Goal: Obtain resource: Download file/media

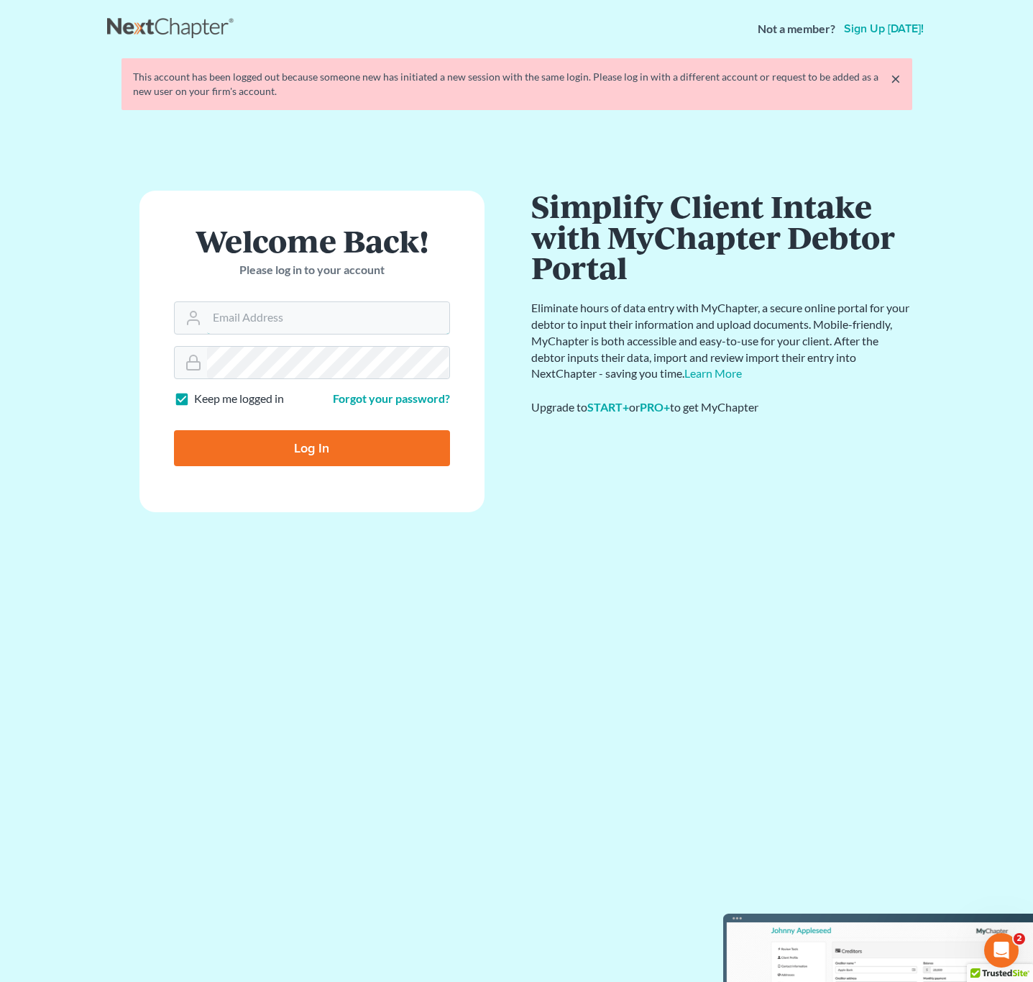
type input "[EMAIL_ADDRESS][DOMAIN_NAME]"
click at [350, 460] on input "Log In" at bounding box center [312, 448] width 276 height 36
type input "Thinking..."
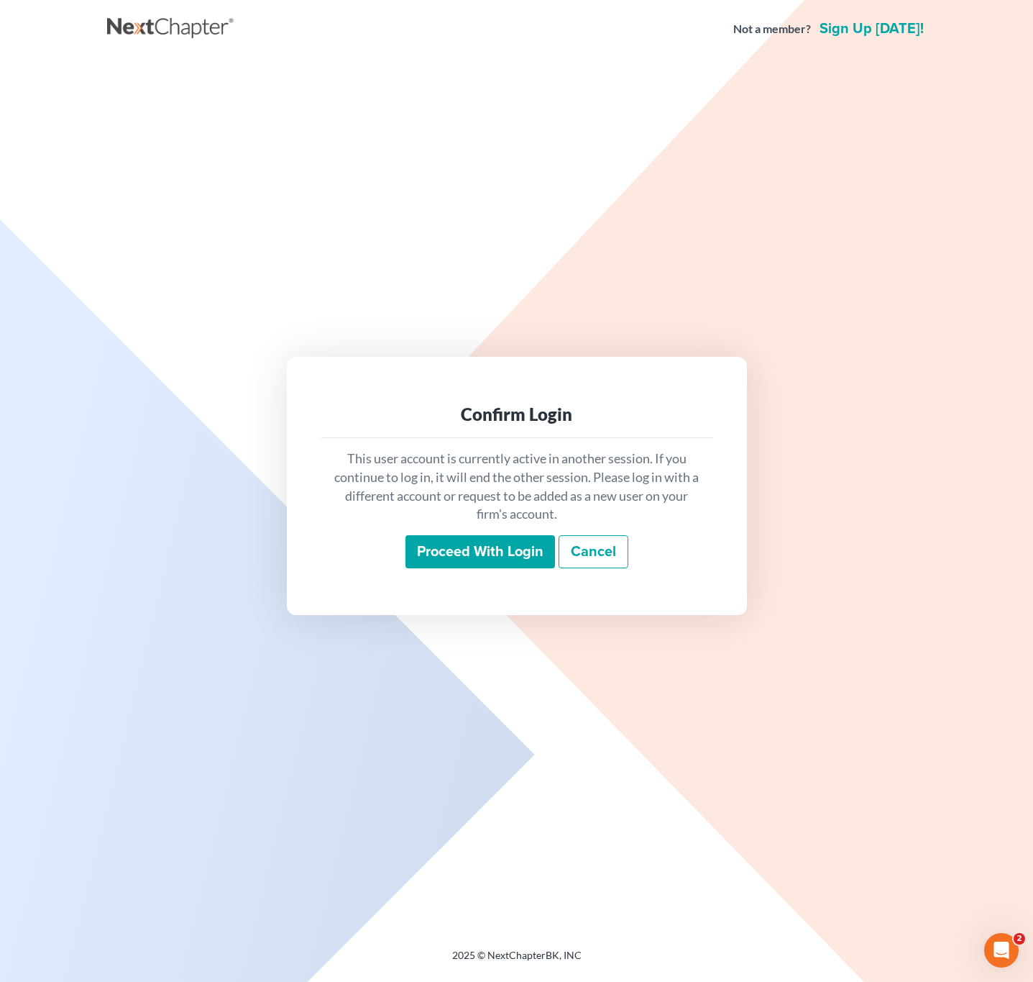
click at [475, 562] on input "Proceed with login" at bounding box center [481, 551] width 150 height 33
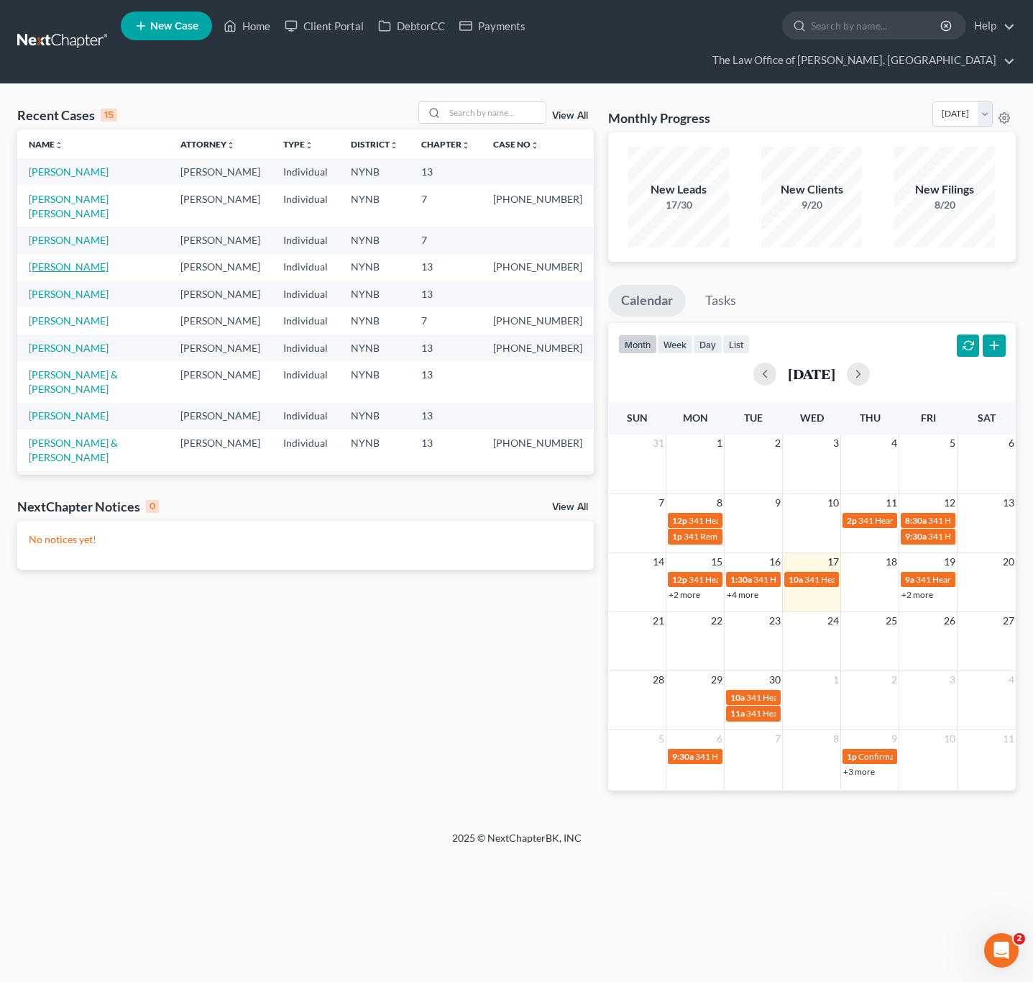
click at [76, 273] on link "Kohler, Jadee" at bounding box center [69, 266] width 80 height 12
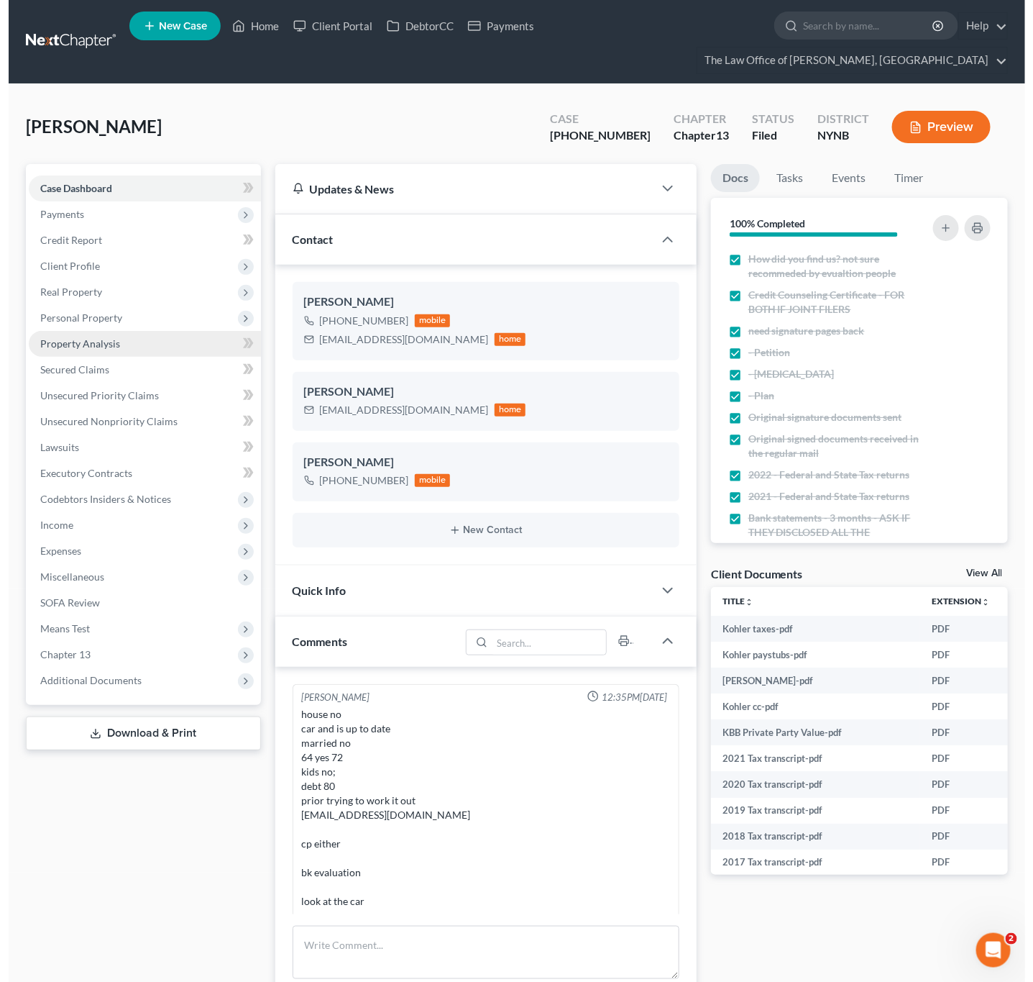
scroll to position [302, 0]
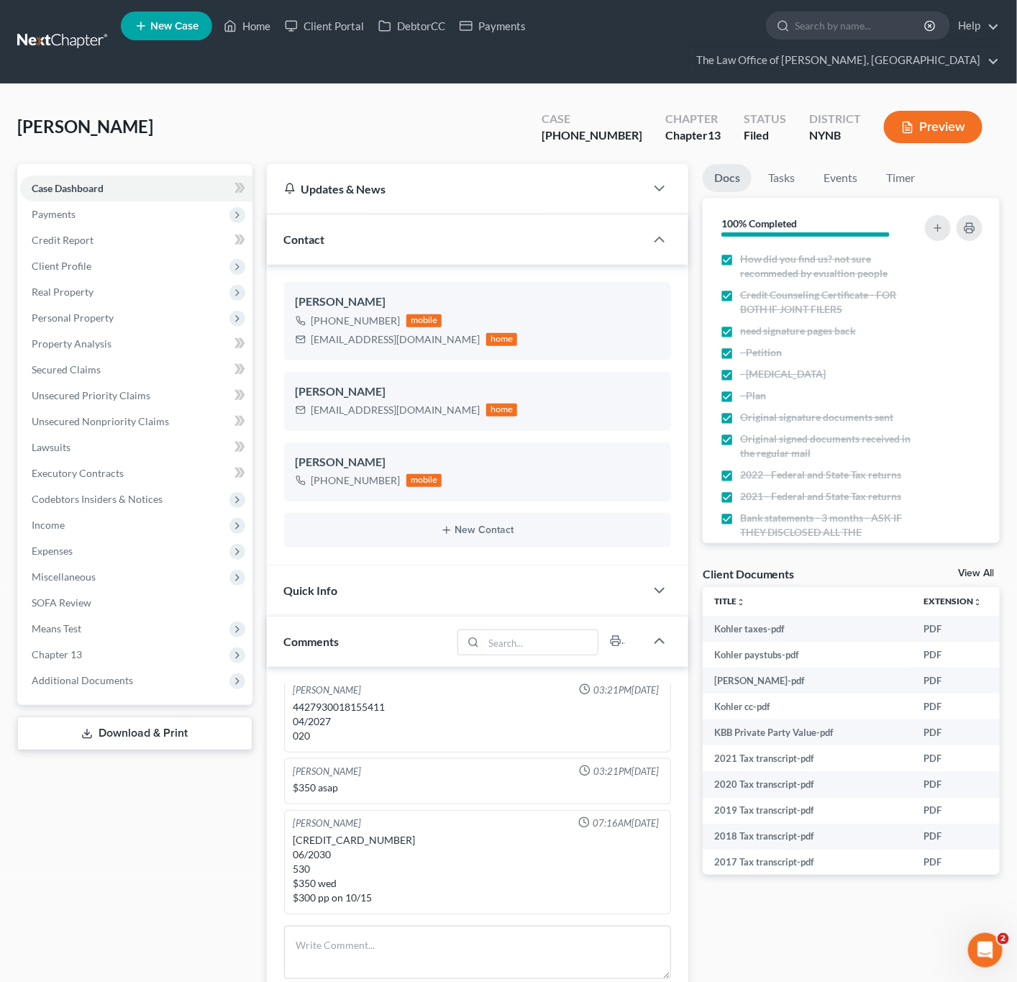
click at [145, 730] on link "Download & Print" at bounding box center [134, 733] width 235 height 34
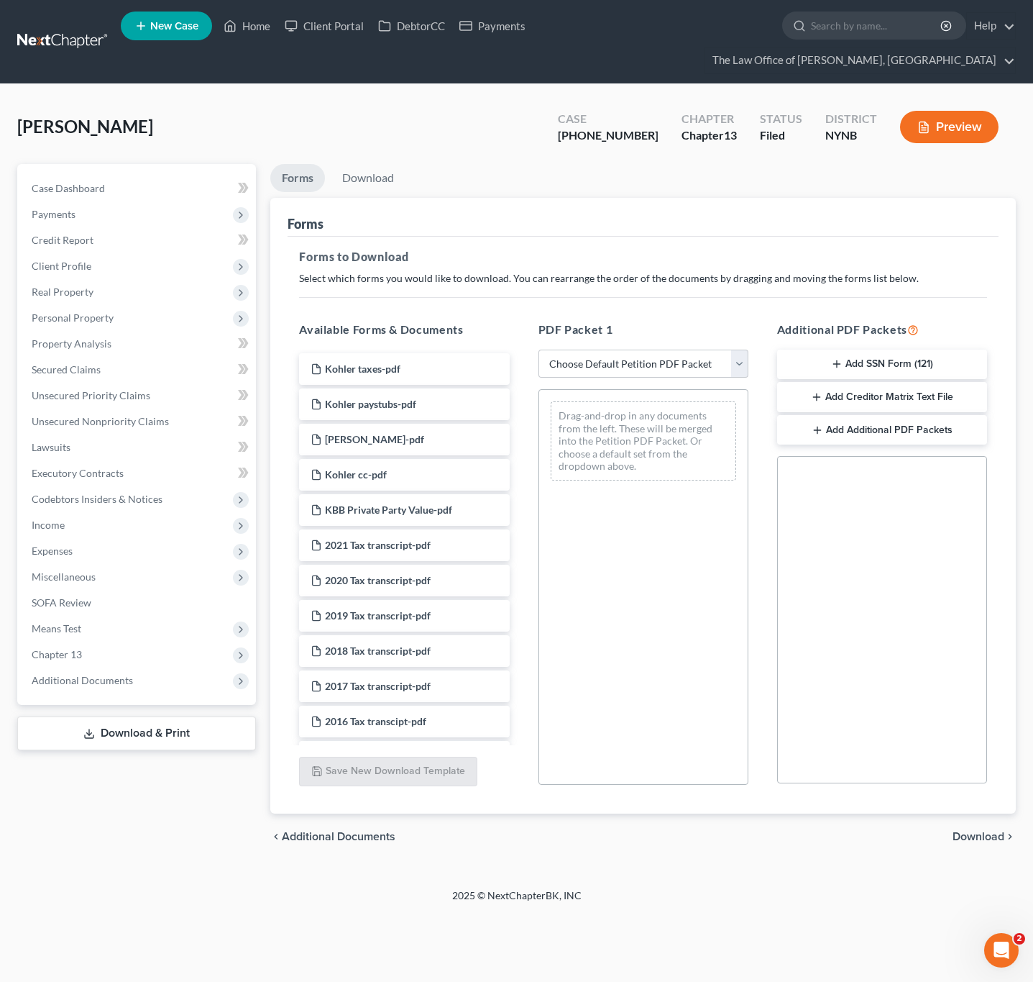
click at [961, 130] on button "Preview" at bounding box center [949, 127] width 99 height 32
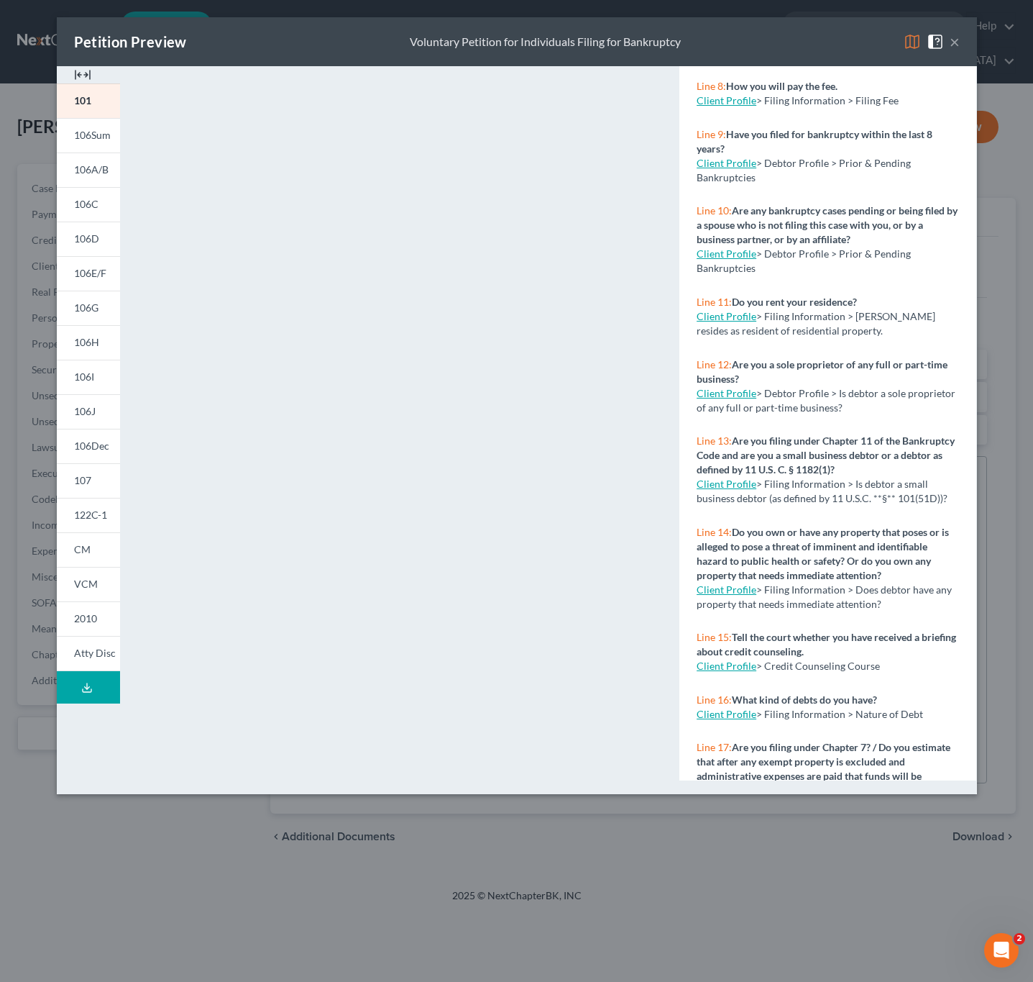
scroll to position [539, 0]
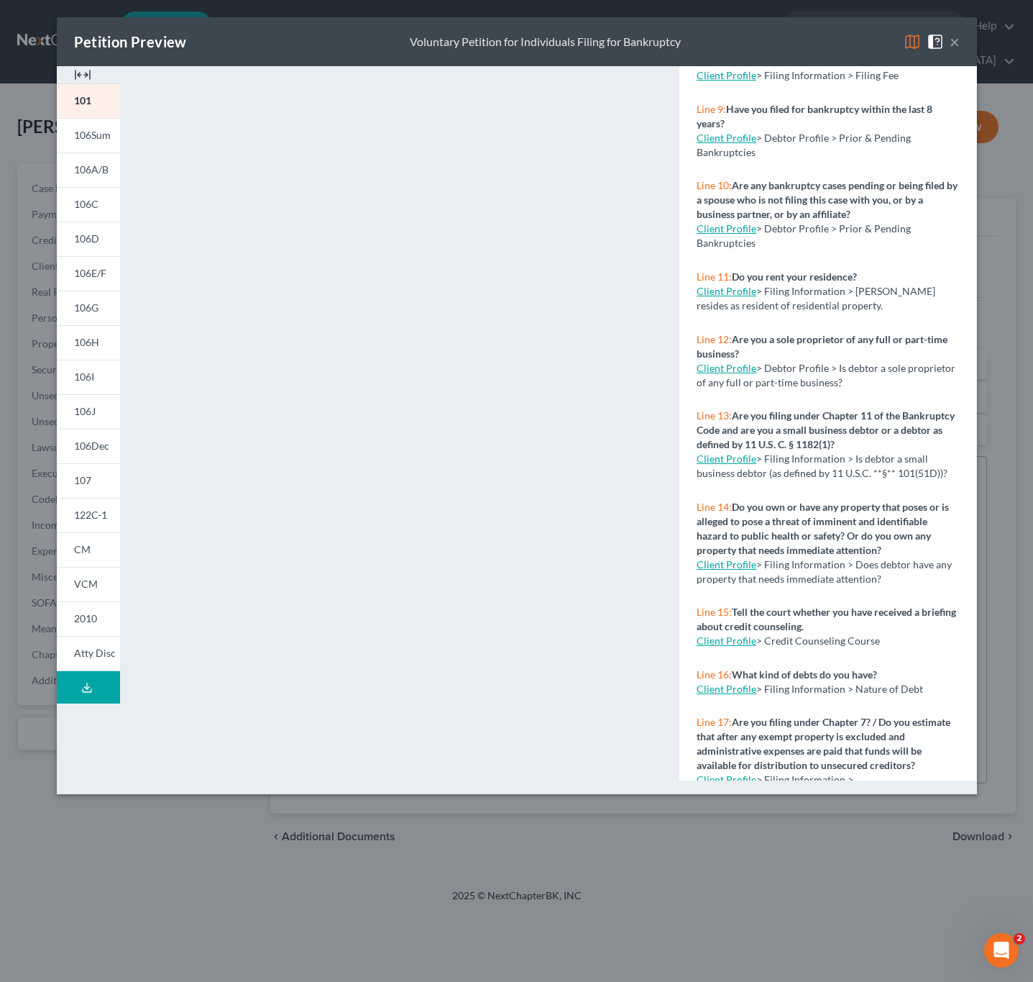
click at [769, 864] on div "Petition Preview Voluntary Petition for Individuals Filing for Bankruptcy × 101…" at bounding box center [516, 491] width 1033 height 982
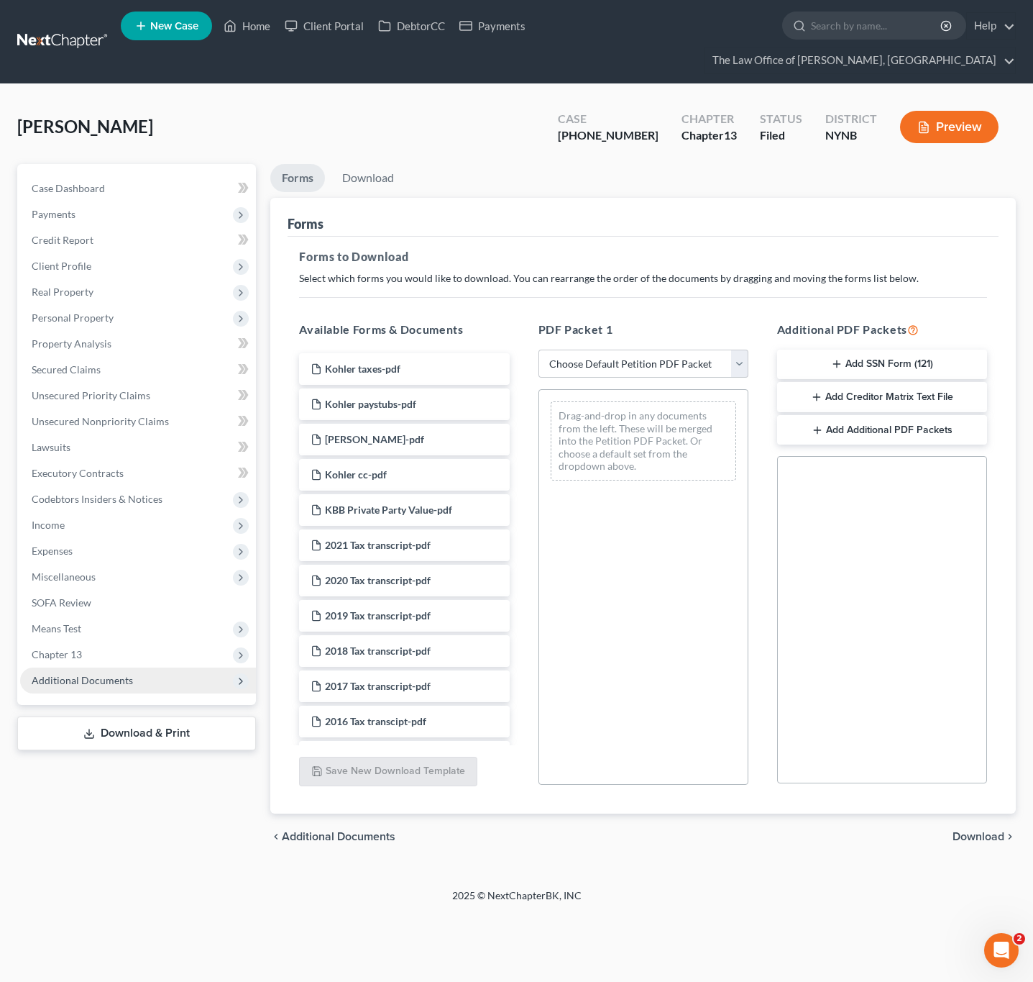
click at [55, 685] on span "Additional Documents" at bounding box center [82, 680] width 101 height 12
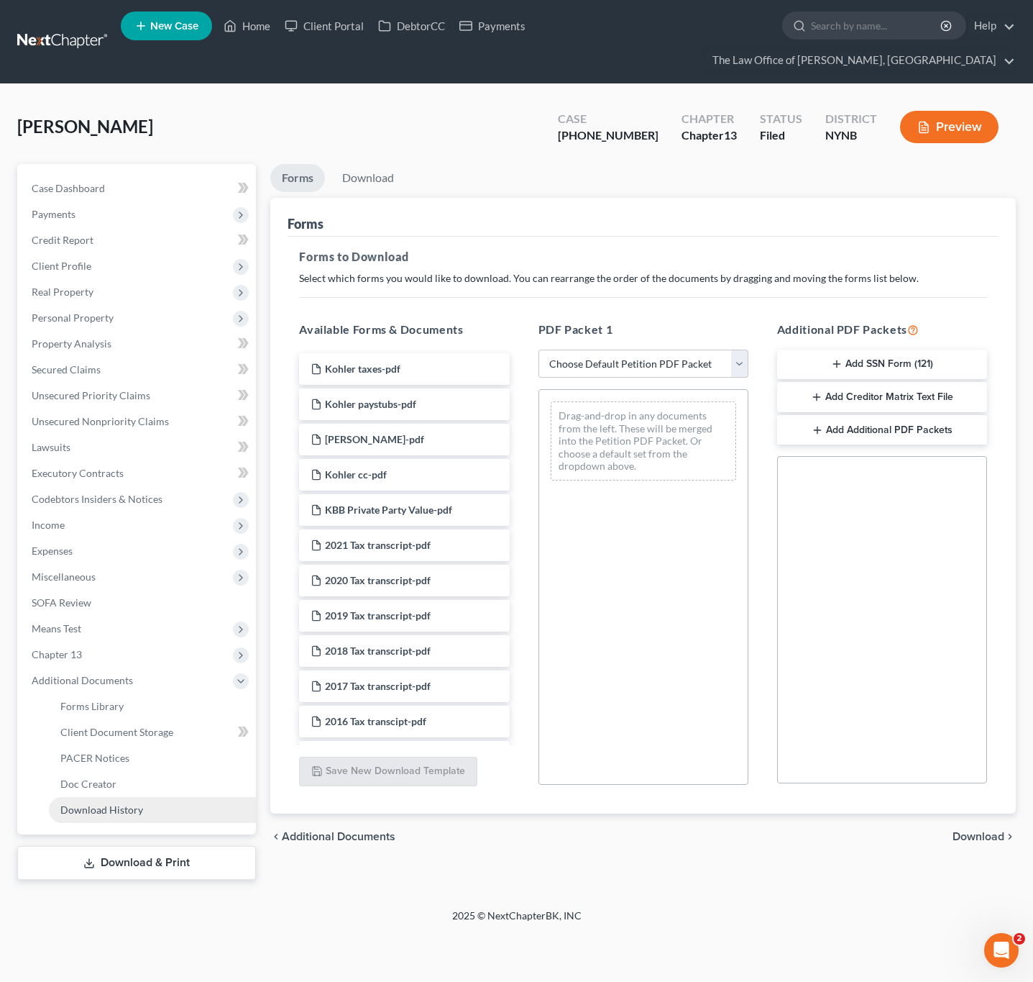
click at [129, 798] on link "Download History" at bounding box center [152, 810] width 207 height 26
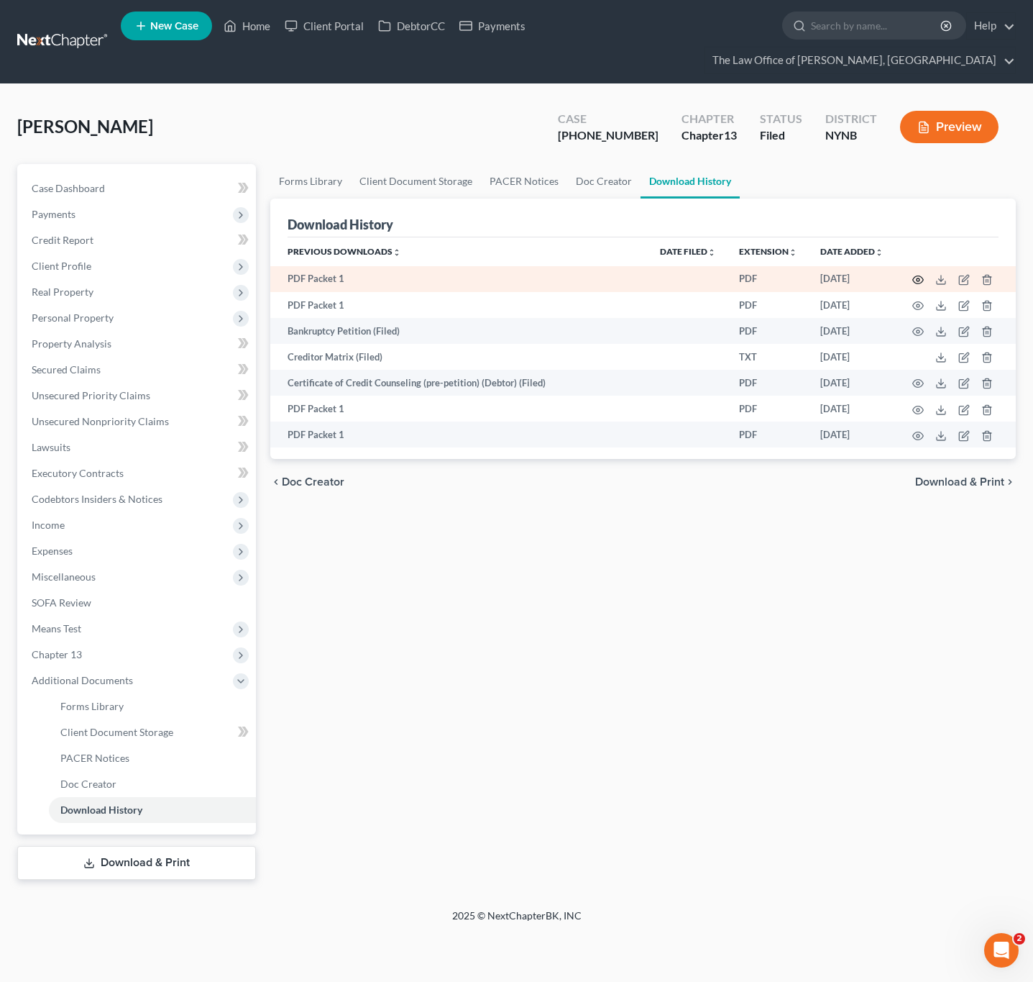
click at [915, 279] on icon "button" at bounding box center [919, 280] width 12 height 12
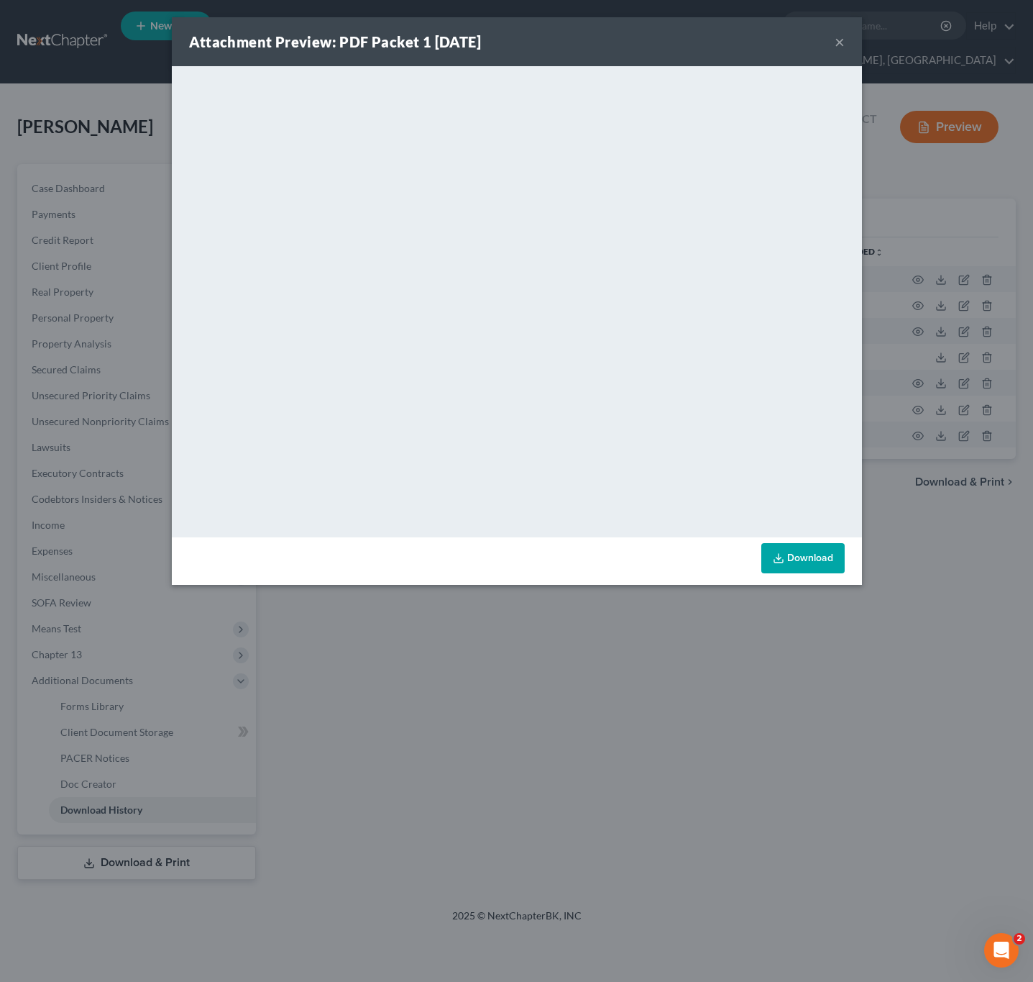
click at [933, 563] on div "Attachment Preview: PDF Packet 1 08/25/2023 × <object ng-attr-data='https://nex…" at bounding box center [516, 491] width 1033 height 982
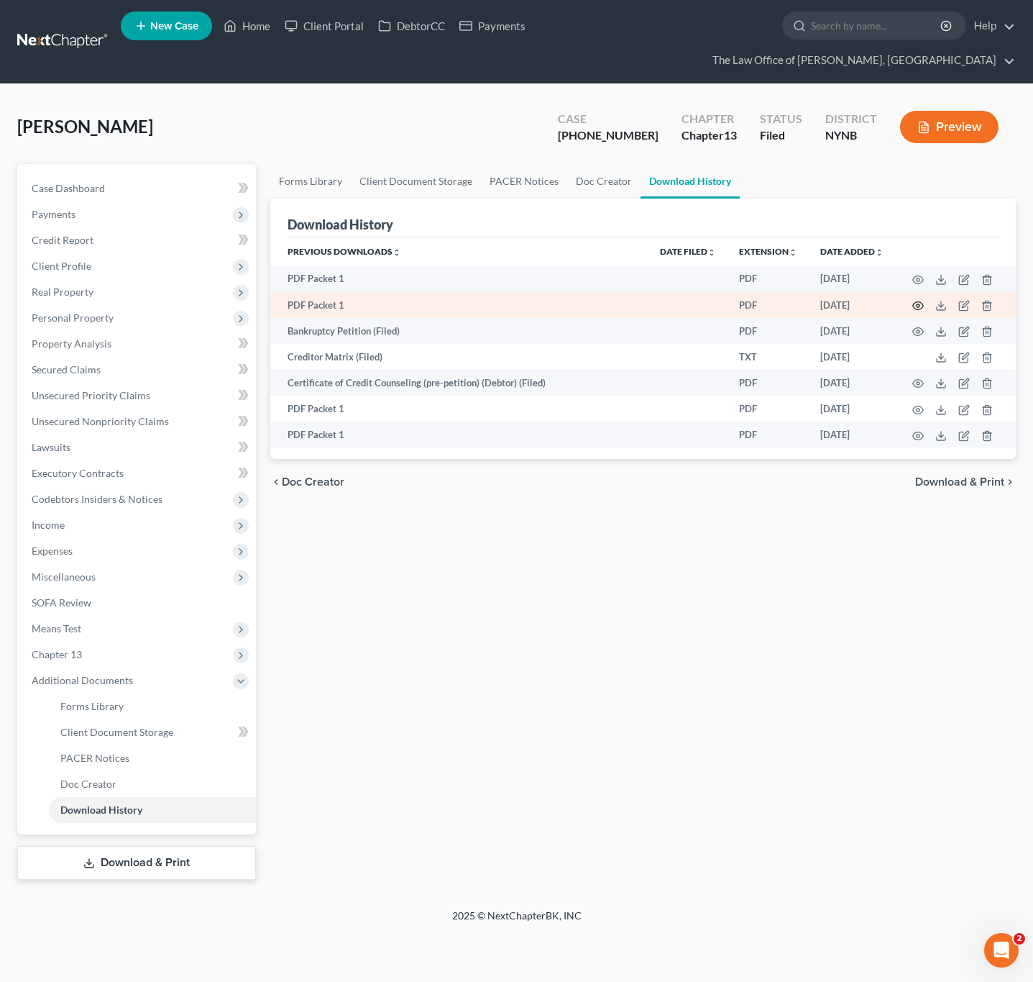
click at [917, 309] on icon "button" at bounding box center [919, 306] width 12 height 12
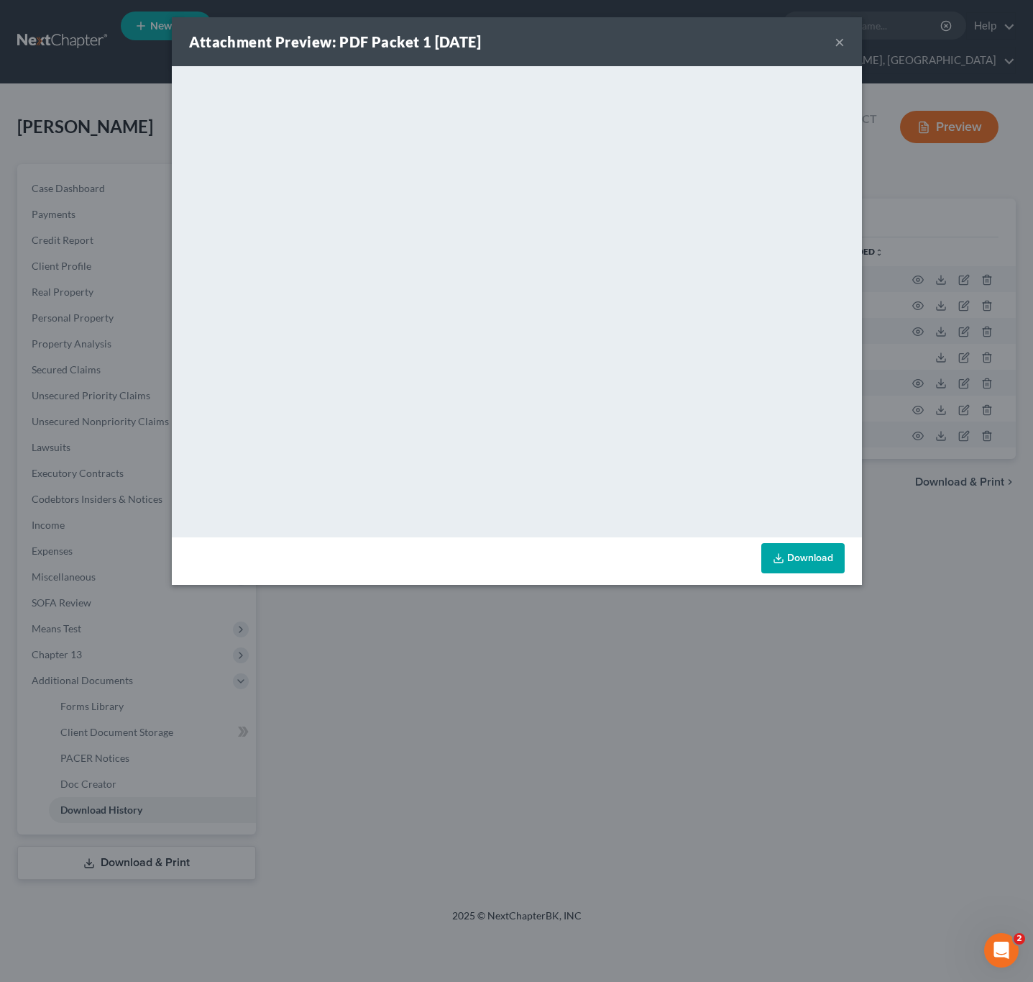
click at [898, 397] on div "Attachment Preview: PDF Packet 1 08/26/2023 × <object ng-attr-data='https://nex…" at bounding box center [516, 491] width 1033 height 982
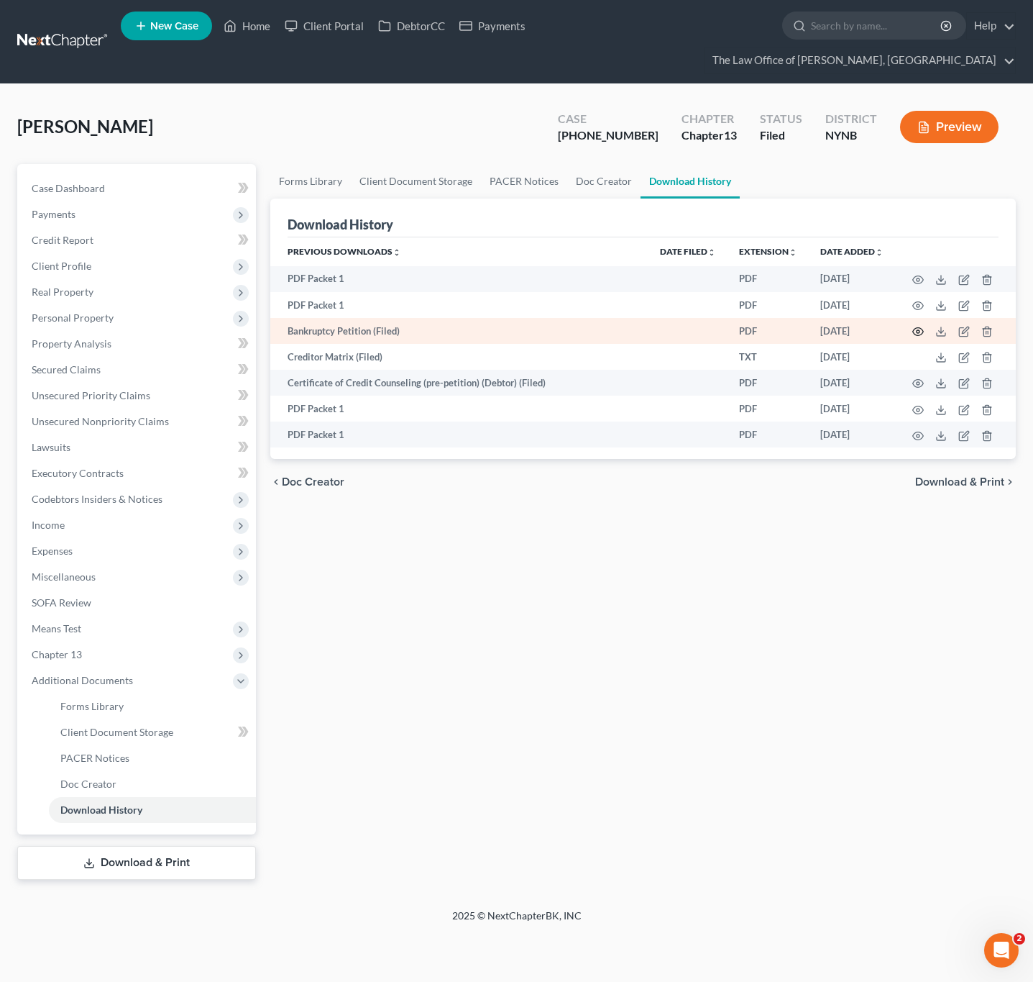
click at [920, 335] on icon "button" at bounding box center [919, 332] width 12 height 12
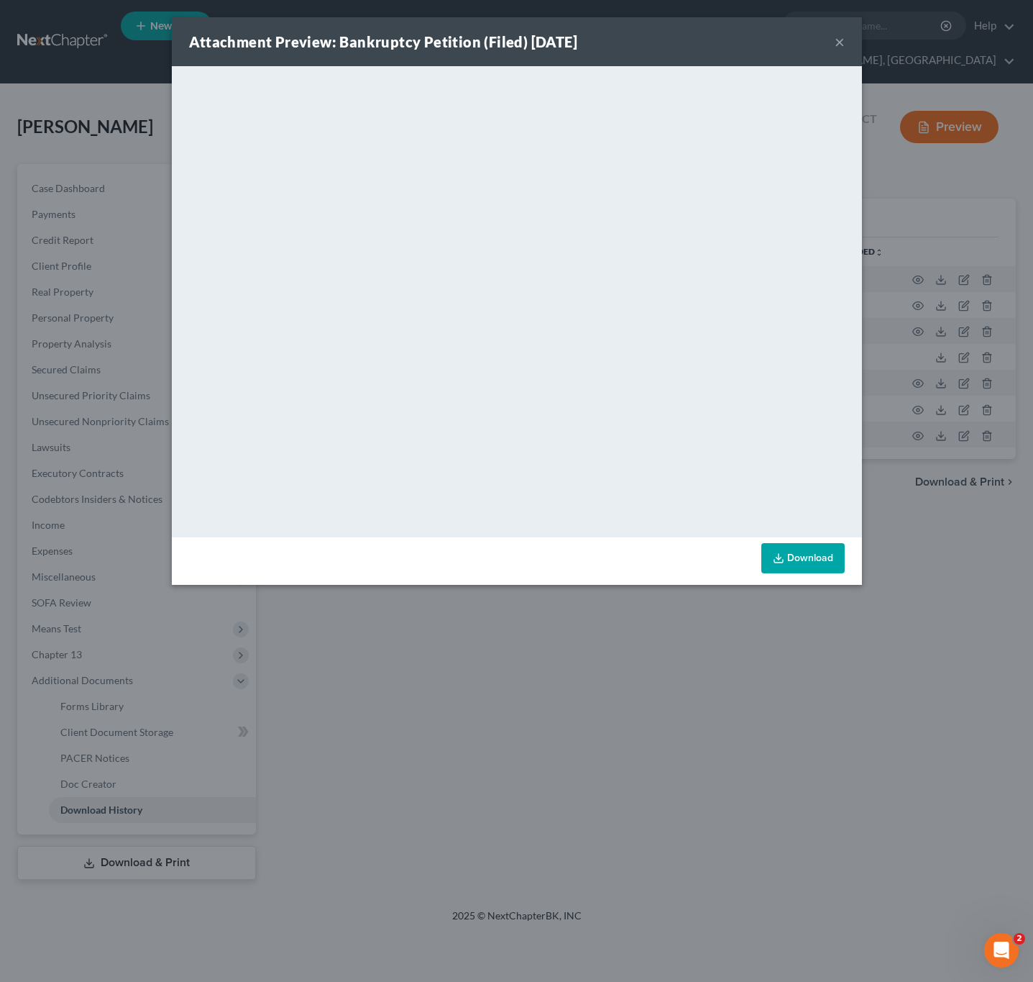
click at [941, 402] on div "Attachment Preview: Bankruptcy Petition (Filed) 08/26/2023 × <object ng-attr-da…" at bounding box center [516, 491] width 1033 height 982
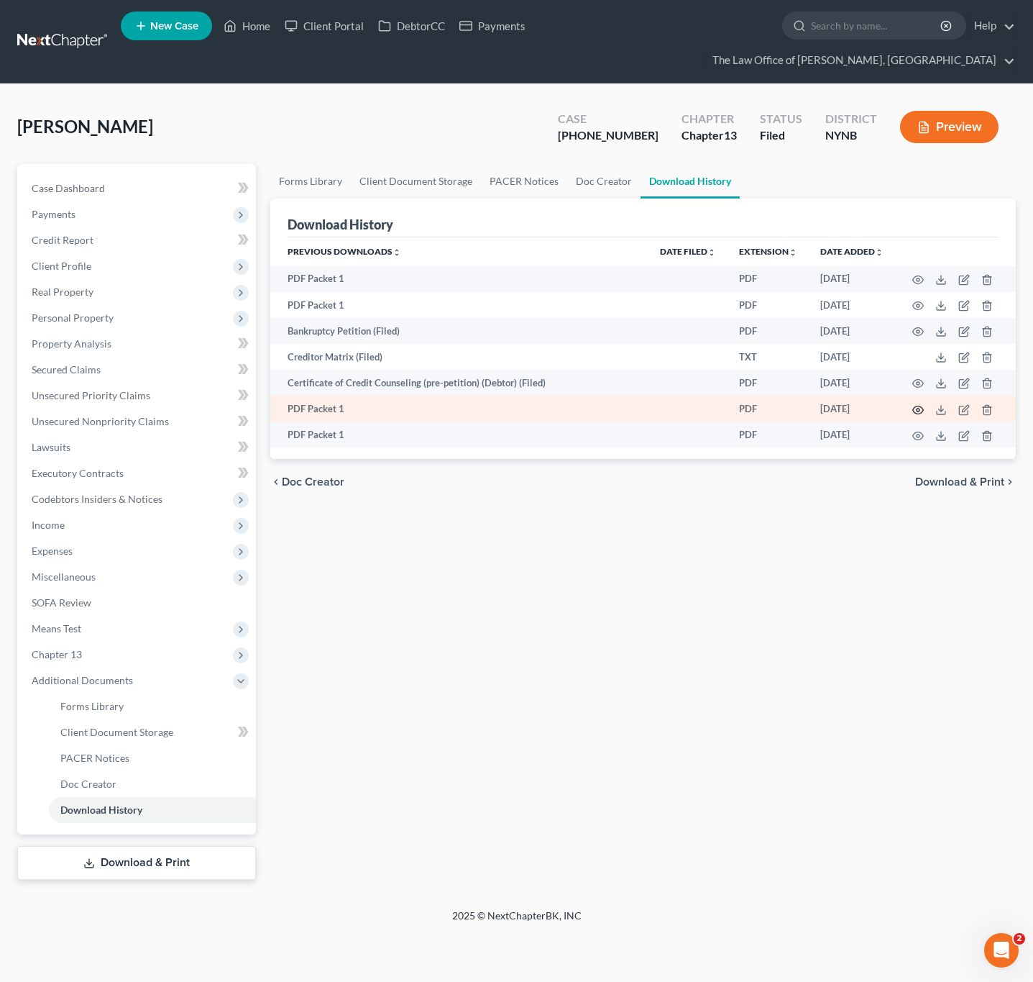
click at [921, 415] on icon "button" at bounding box center [919, 410] width 12 height 12
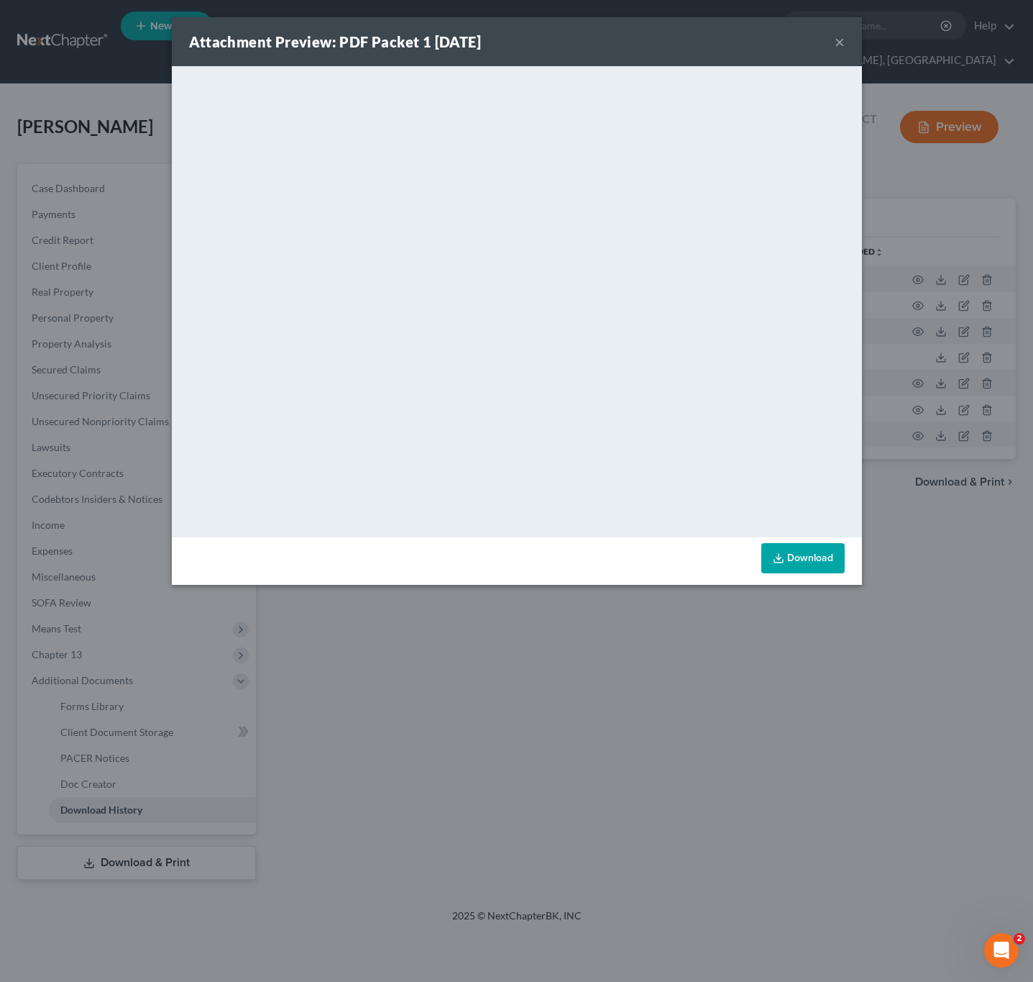
click at [920, 400] on div "Attachment Preview: PDF Packet 1 09/15/2025 × <object ng-attr-data='https://nex…" at bounding box center [516, 491] width 1033 height 982
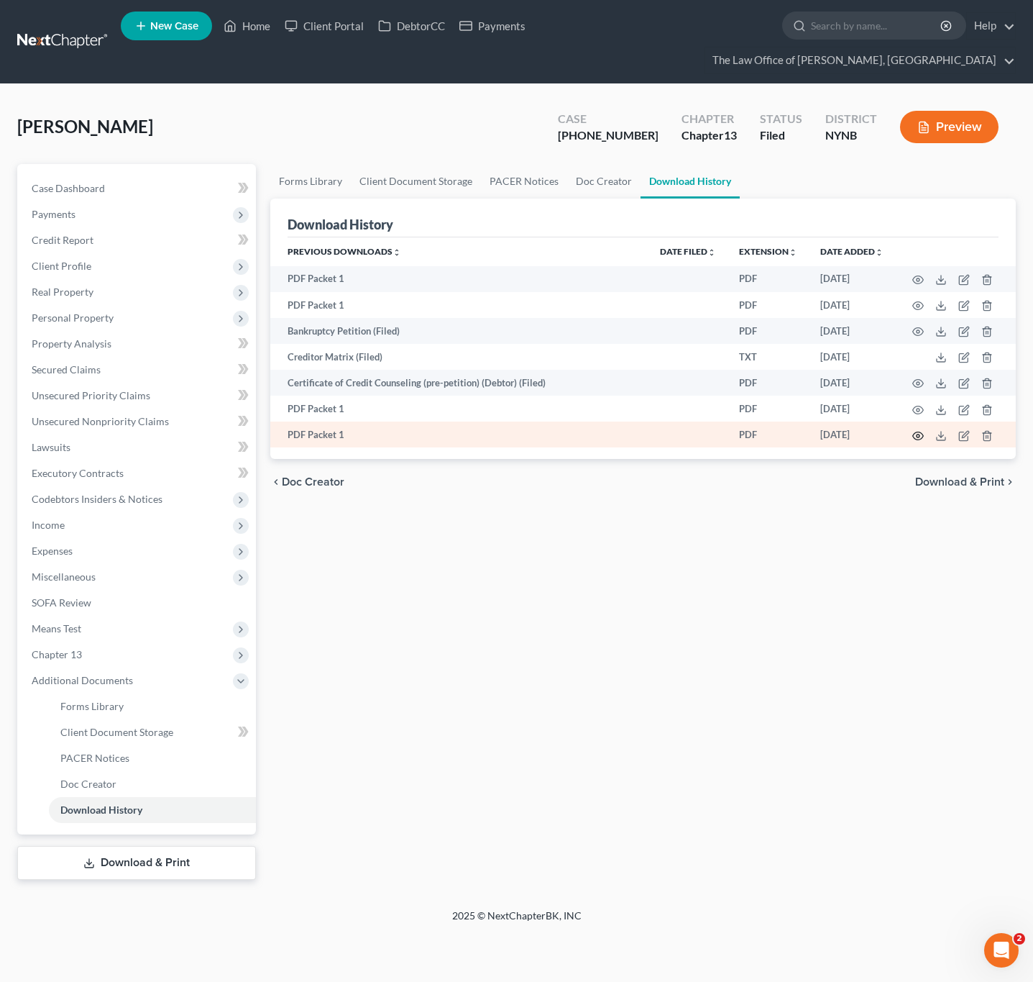
click at [918, 437] on icon "button" at bounding box center [919, 436] width 12 height 12
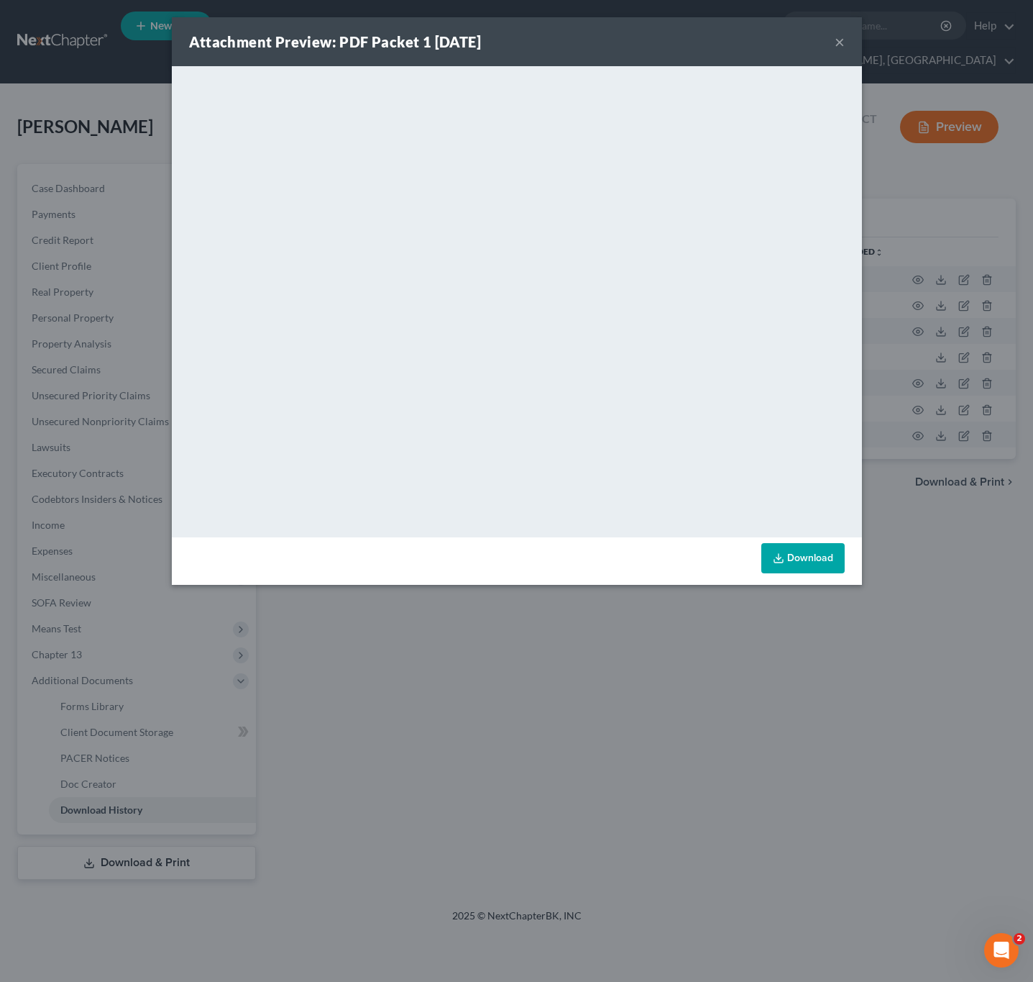
click at [920, 454] on div "Attachment Preview: PDF Packet 1 09/15/2025 × <object ng-attr-data='https://nex…" at bounding box center [516, 491] width 1033 height 982
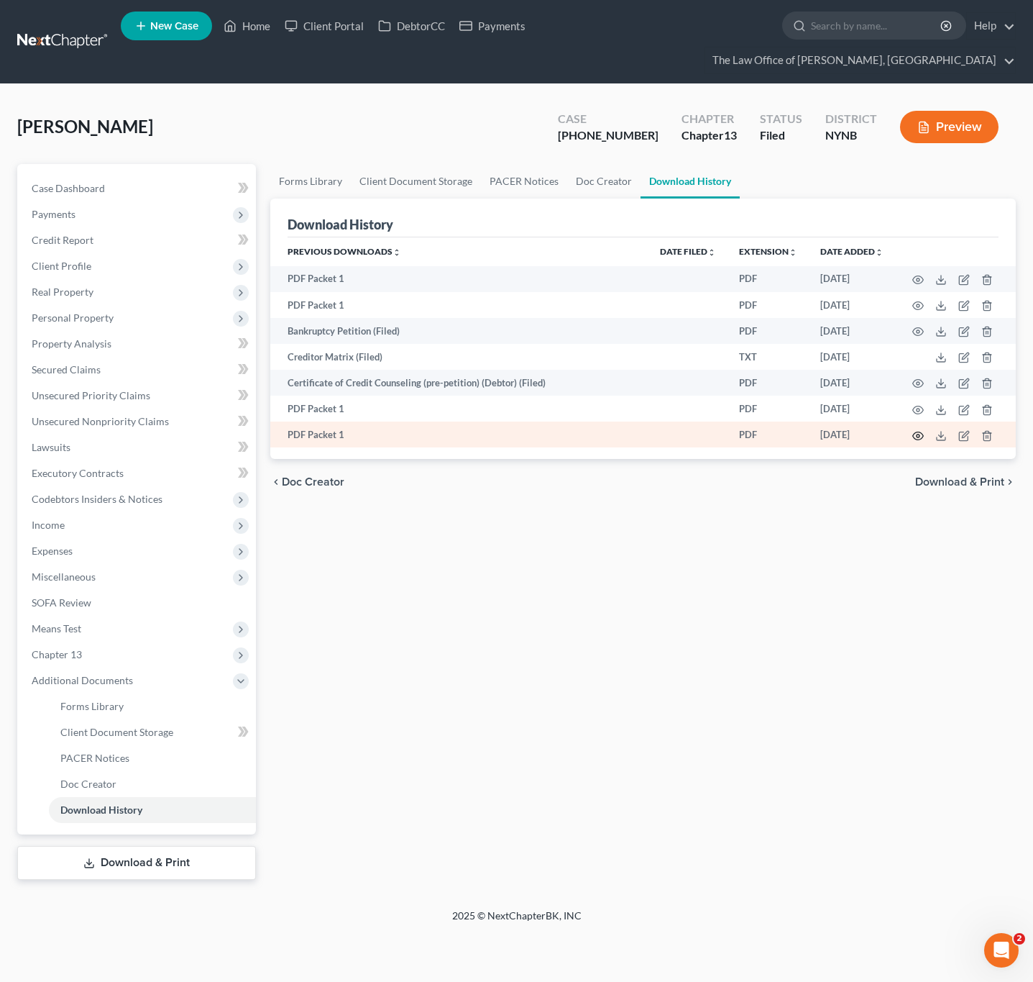
click at [920, 441] on icon "button" at bounding box center [919, 436] width 12 height 12
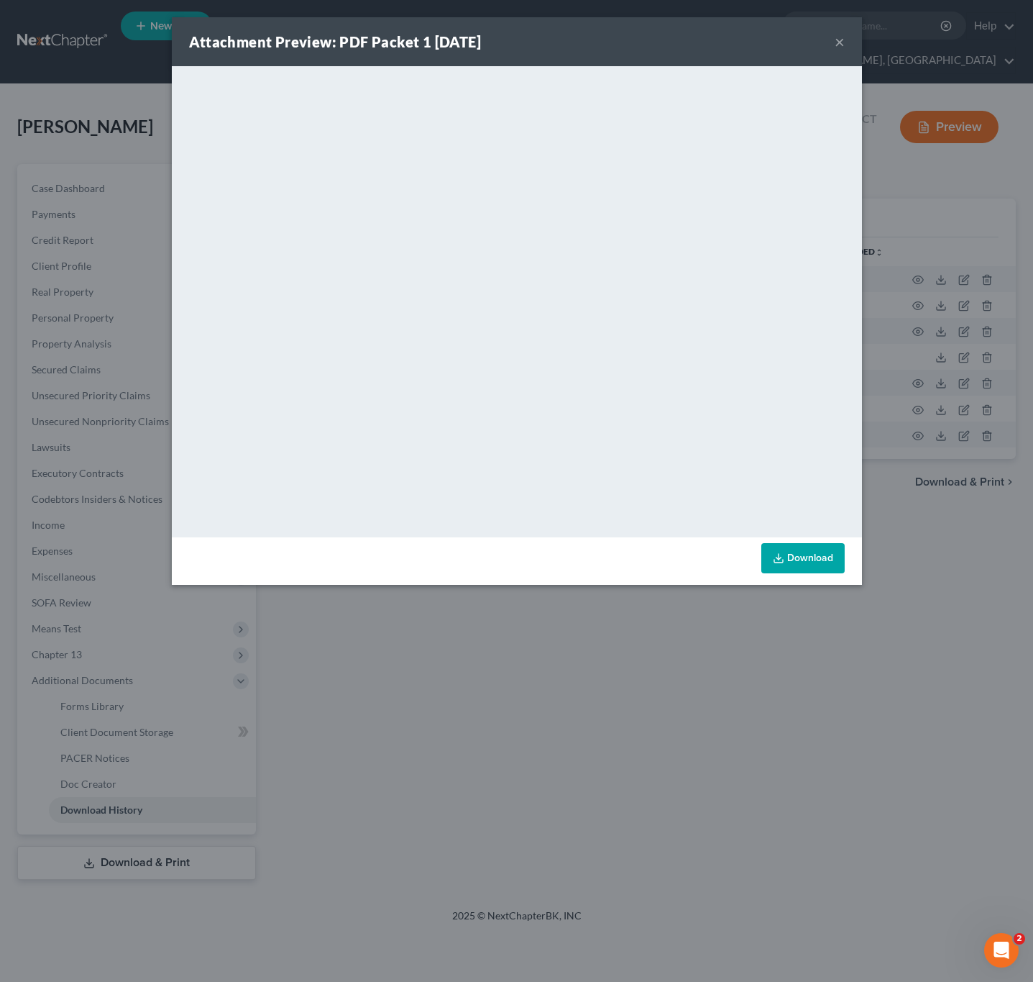
click at [790, 546] on link "Download" at bounding box center [803, 558] width 83 height 30
click at [777, 772] on div "Attachment Preview: PDF Packet 1 09/15/2025 × <object ng-attr-data='https://nex…" at bounding box center [516, 491] width 1033 height 982
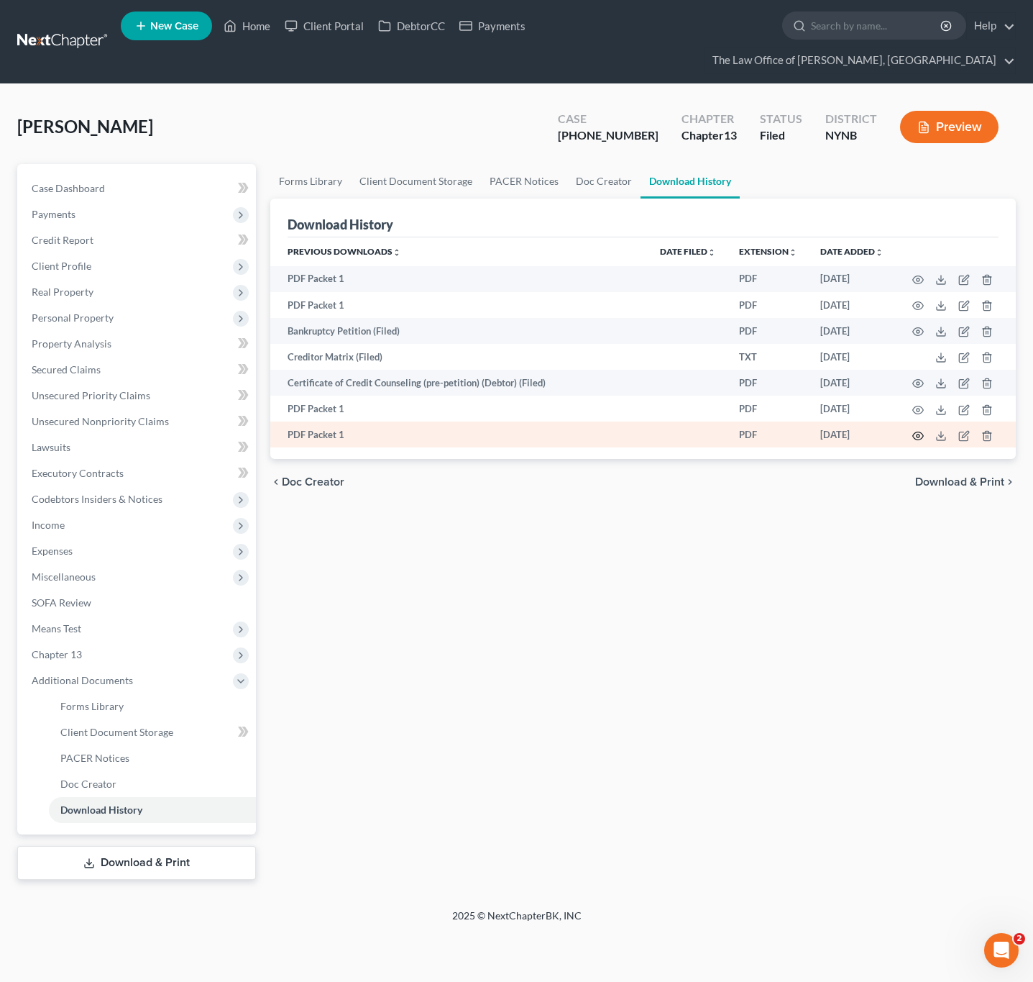
click at [913, 440] on icon "button" at bounding box center [919, 436] width 12 height 12
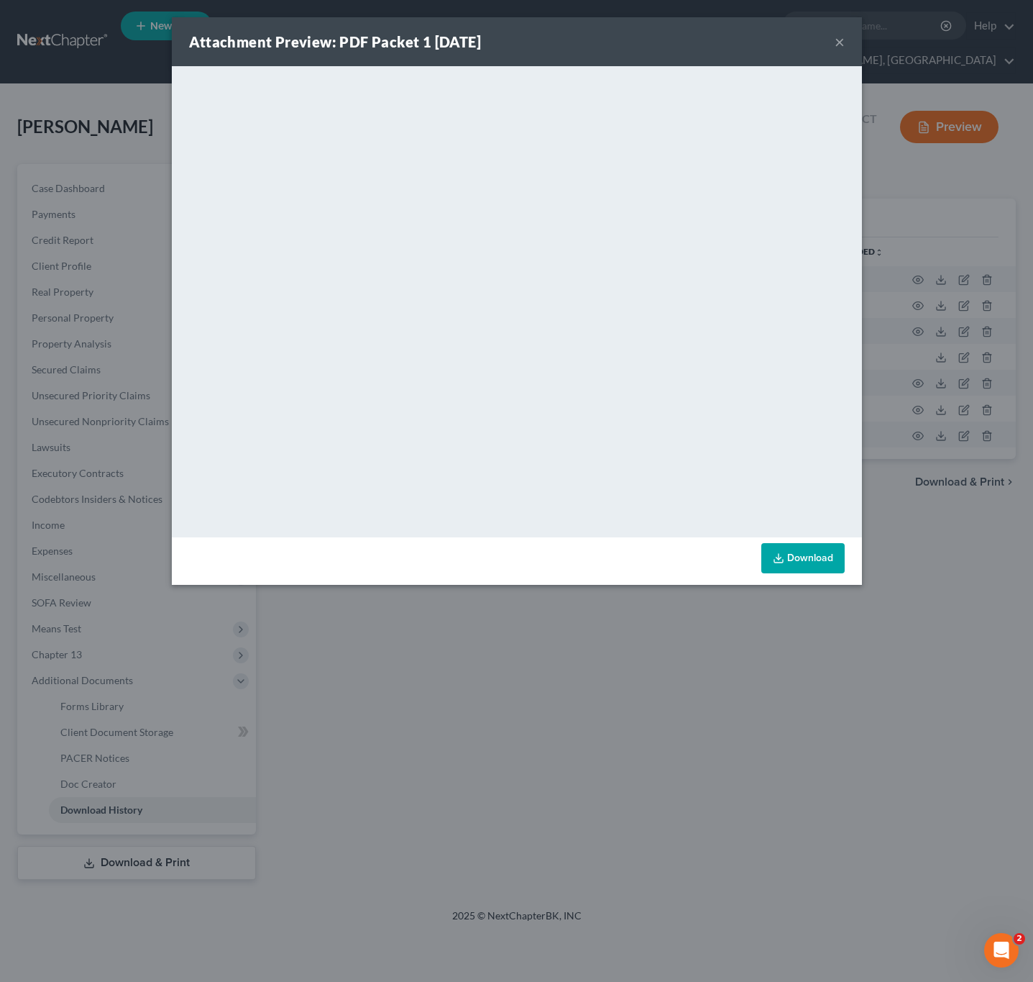
drag, startPoint x: 913, startPoint y: 440, endPoint x: 920, endPoint y: 432, distance: 10.7
click at [913, 441] on div "Attachment Preview: PDF Packet 1 09/15/2025 × <object ng-attr-data='https://nex…" at bounding box center [516, 491] width 1033 height 982
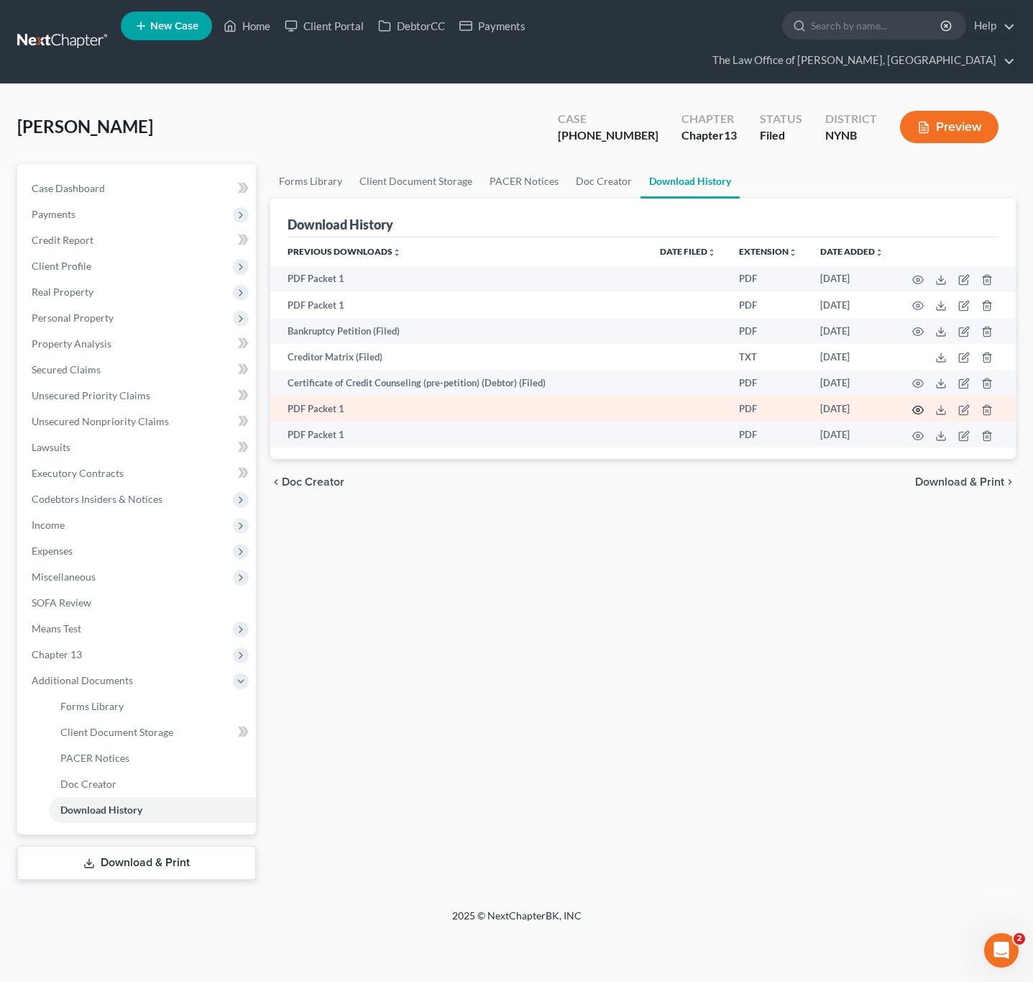
click at [919, 411] on circle "button" at bounding box center [918, 409] width 3 height 3
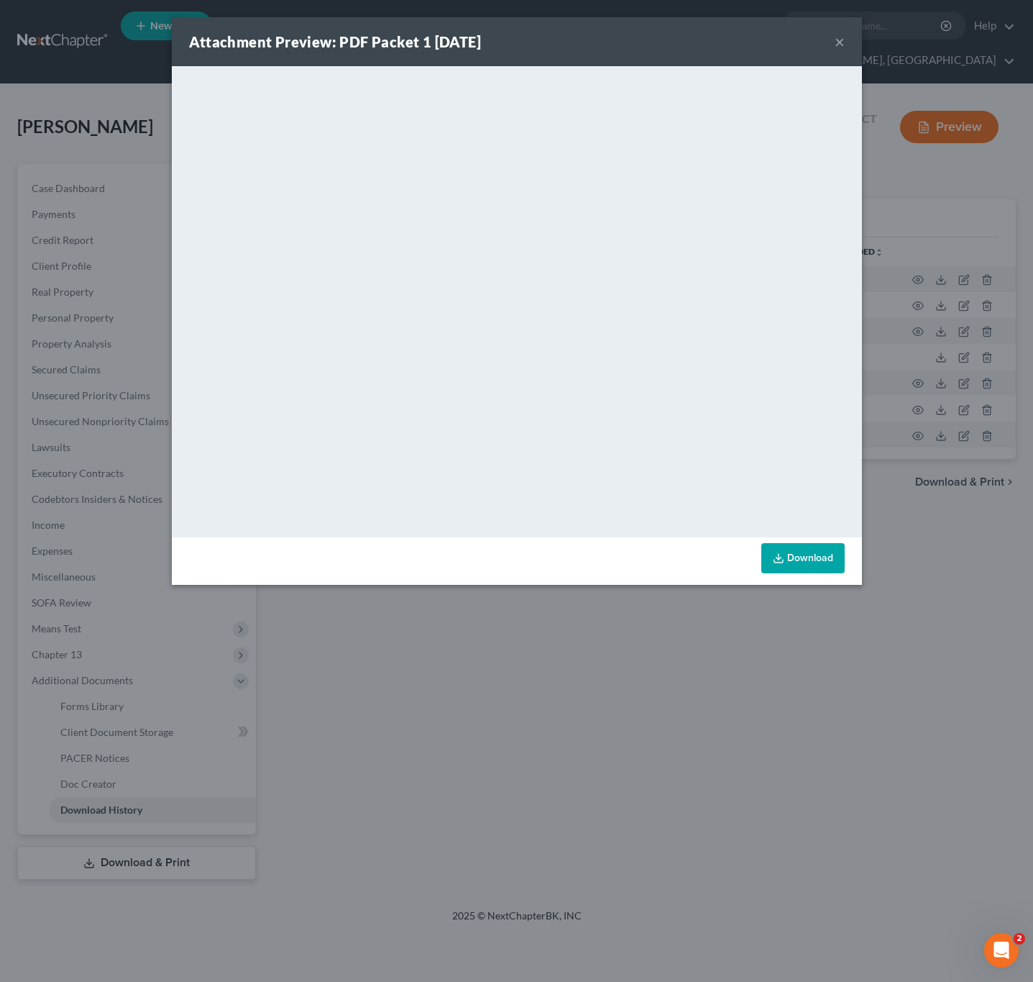
click at [771, 555] on link "Download" at bounding box center [803, 558] width 83 height 30
